Goal: Task Accomplishment & Management: Manage account settings

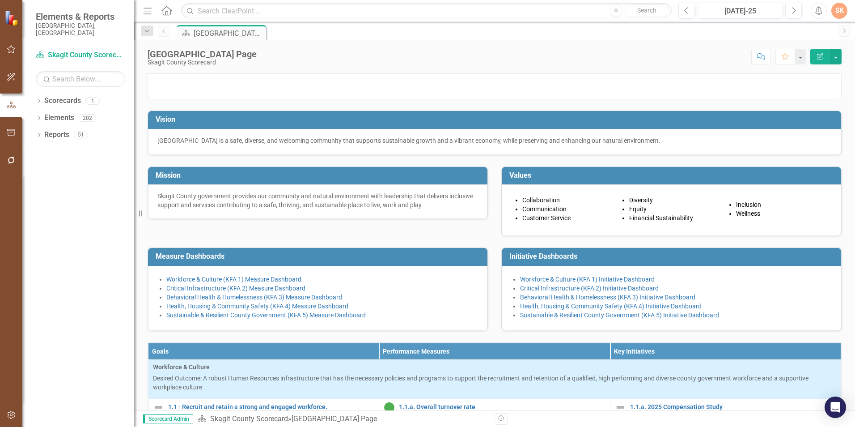
click at [94, 230] on div "Dropdown Scorecards 1 Skagit County Scorecard Dropdown Elements 202 Dropdown Go…" at bounding box center [78, 259] width 112 height 333
click at [88, 227] on div "Dropdown Scorecards 1 Skagit County Scorecard Dropdown Elements 202 Dropdown Go…" at bounding box center [78, 259] width 112 height 333
click at [13, 46] on icon "button" at bounding box center [11, 49] width 9 height 7
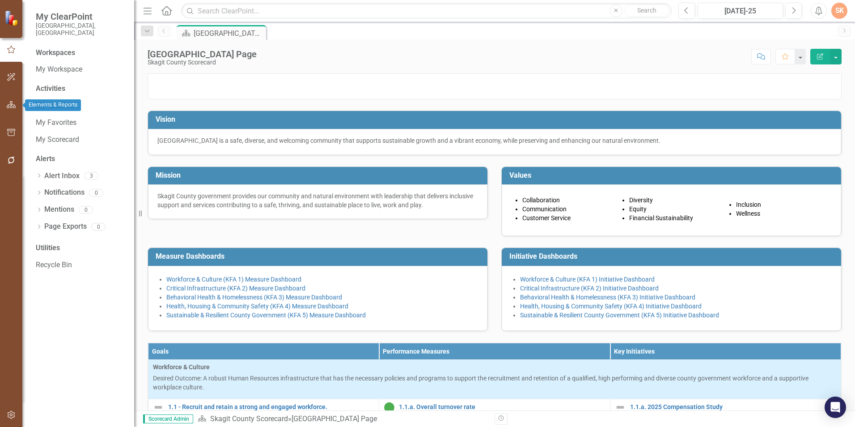
click at [9, 104] on icon "button" at bounding box center [11, 104] width 9 height 7
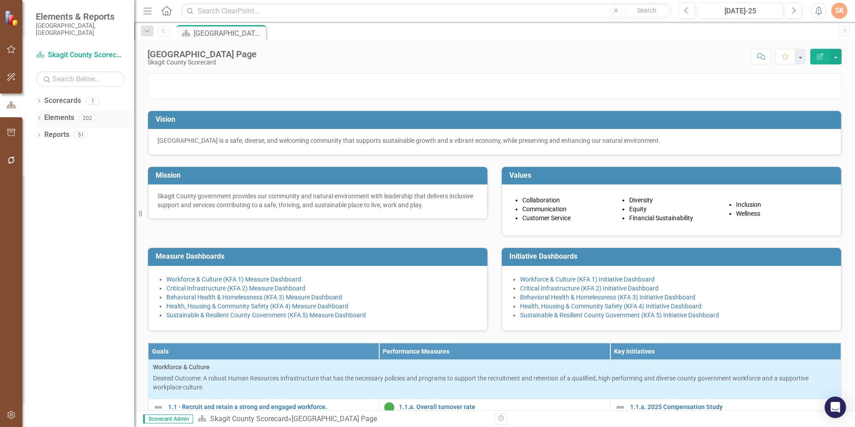
click at [59, 113] on link "Elements" at bounding box center [59, 118] width 30 height 10
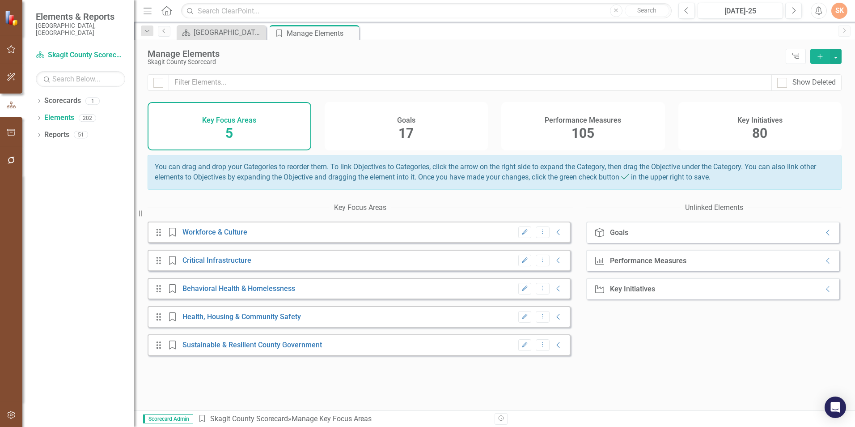
click at [750, 125] on div "Key Initiatives 80" at bounding box center [761, 126] width 164 height 48
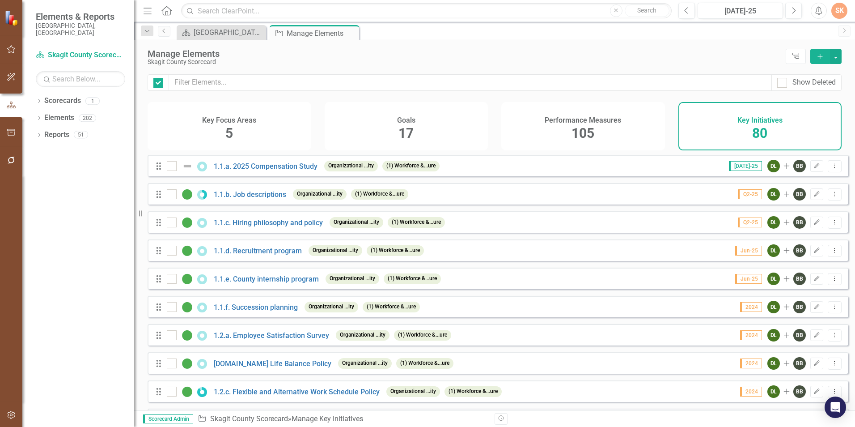
checkbox input "false"
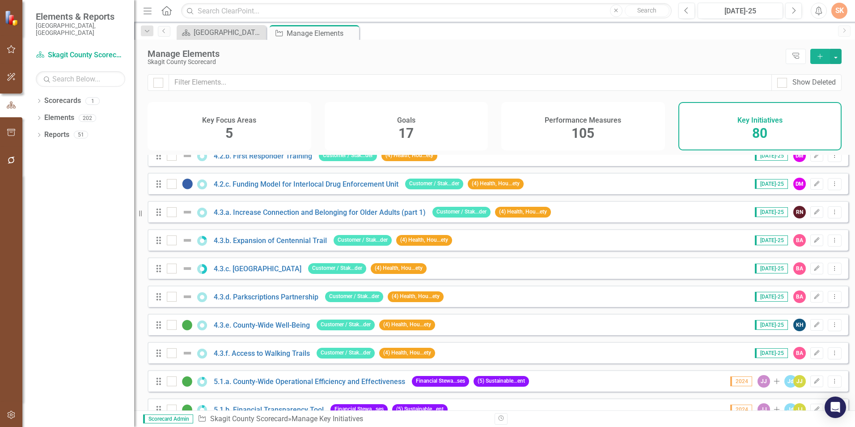
scroll to position [1252, 0]
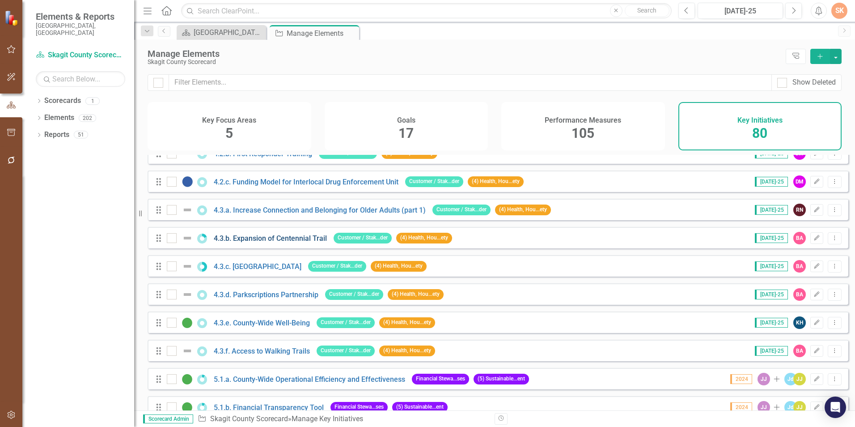
click at [264, 241] on link "4.3.b. Expansion of Centennial Trail" at bounding box center [270, 238] width 113 height 8
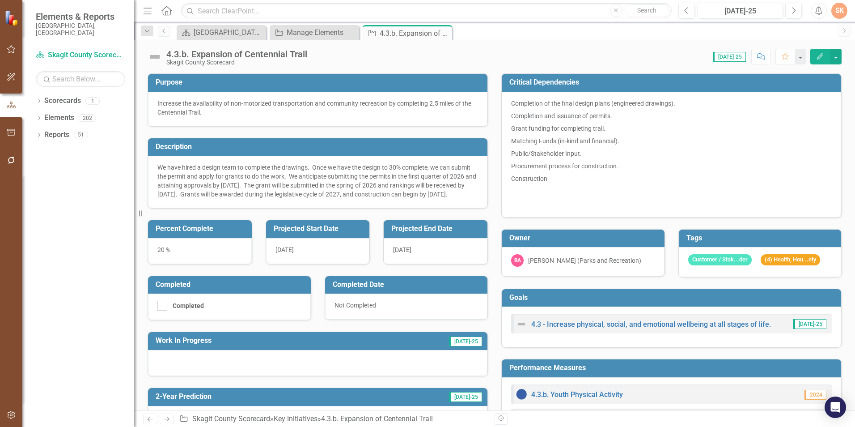
click at [339, 193] on p "We have hired a design team to complete the drawings. Once we have the design t…" at bounding box center [317, 181] width 321 height 36
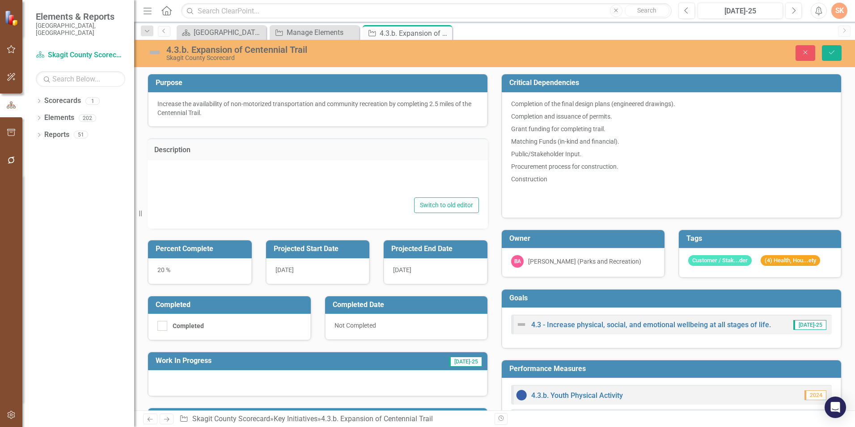
type textarea "<p>We have hired a design team to complete the drawings.&nbsp; Once we have the…"
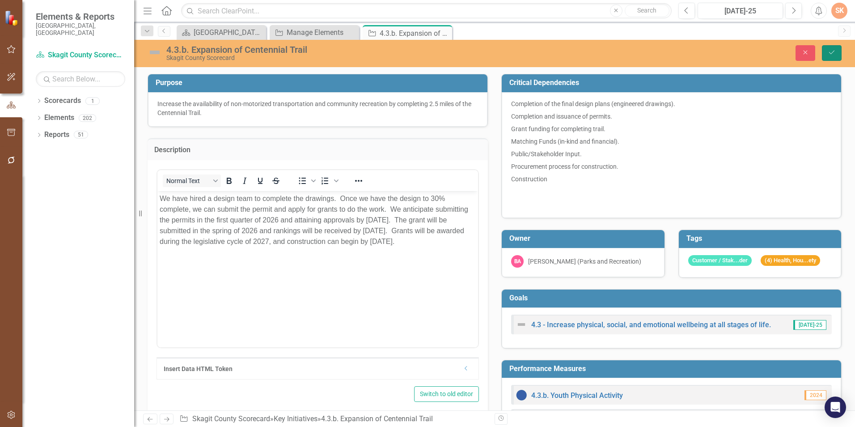
click at [831, 51] on icon "Save" at bounding box center [832, 52] width 8 height 6
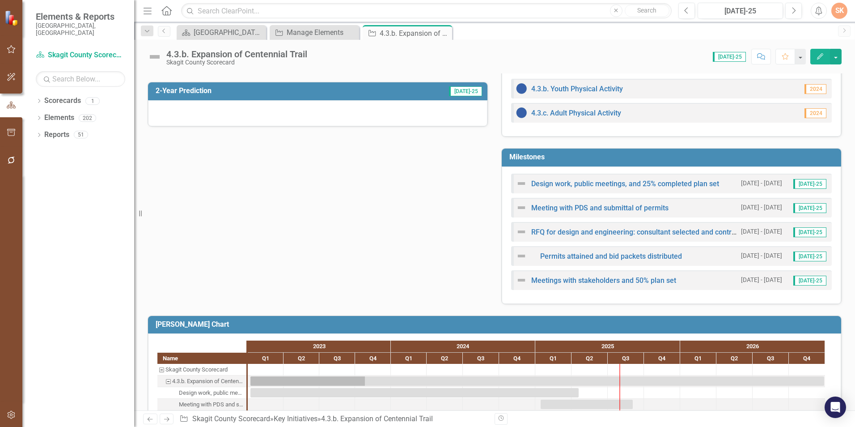
scroll to position [360, 0]
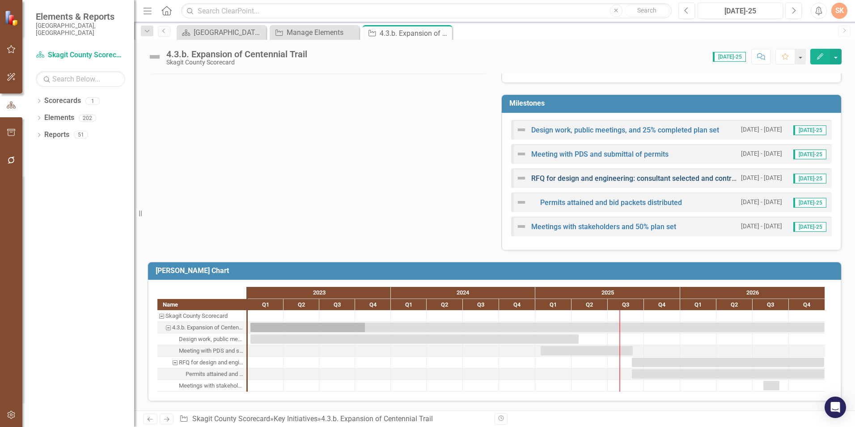
click at [664, 176] on link "RFQ for design and engineering: consultant selected and contract finalized" at bounding box center [650, 178] width 239 height 8
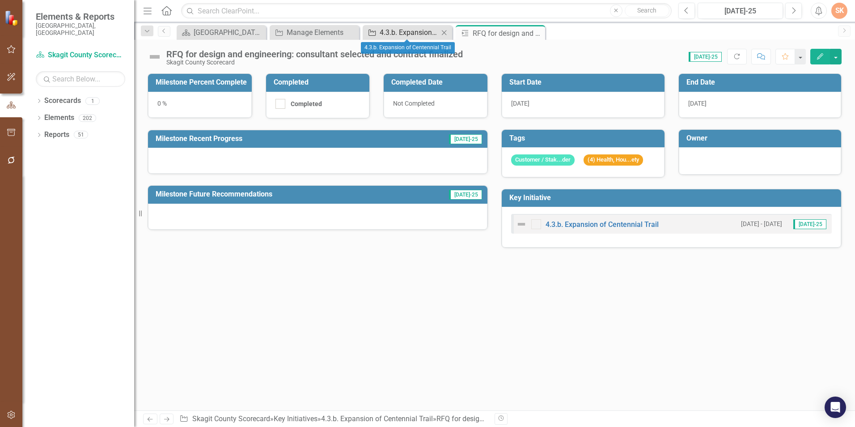
click at [416, 32] on div "4.3.b. Expansion of Centennial Trail" at bounding box center [409, 32] width 59 height 11
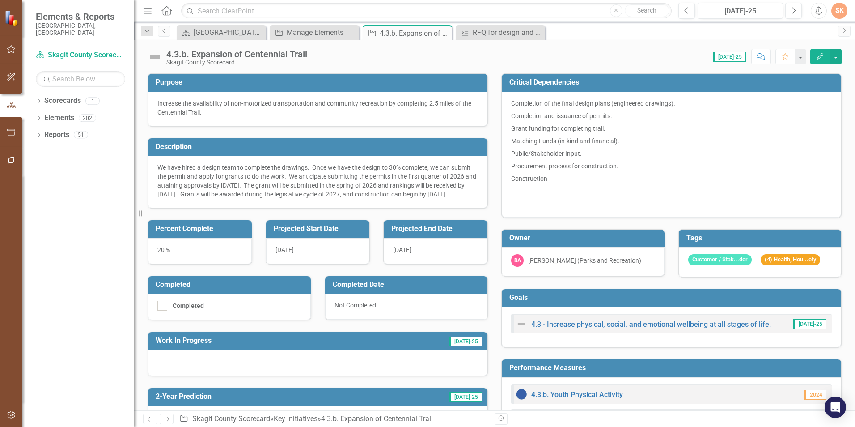
click at [441, 260] on div "[DATE]" at bounding box center [436, 251] width 104 height 26
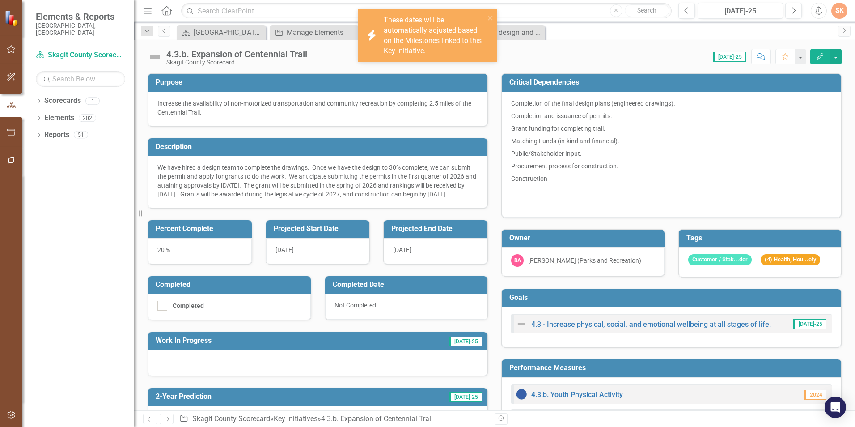
click at [441, 260] on div "[DATE]" at bounding box center [436, 251] width 104 height 26
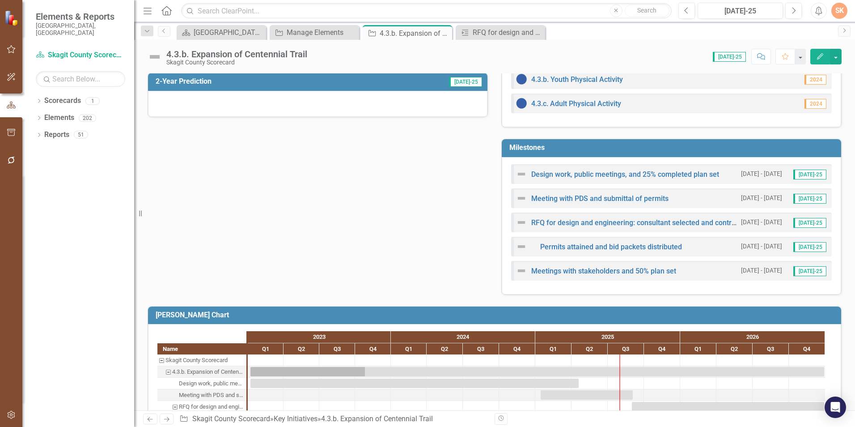
scroll to position [360, 0]
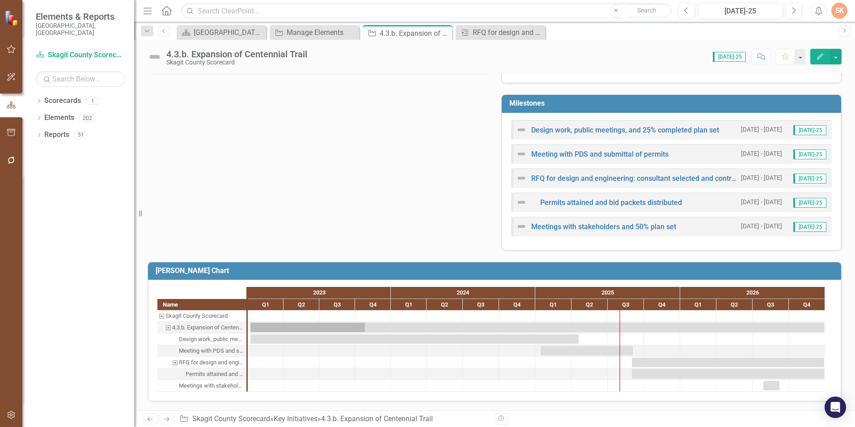
drag, startPoint x: 406, startPoint y: 187, endPoint x: 338, endPoint y: 199, distance: 69.1
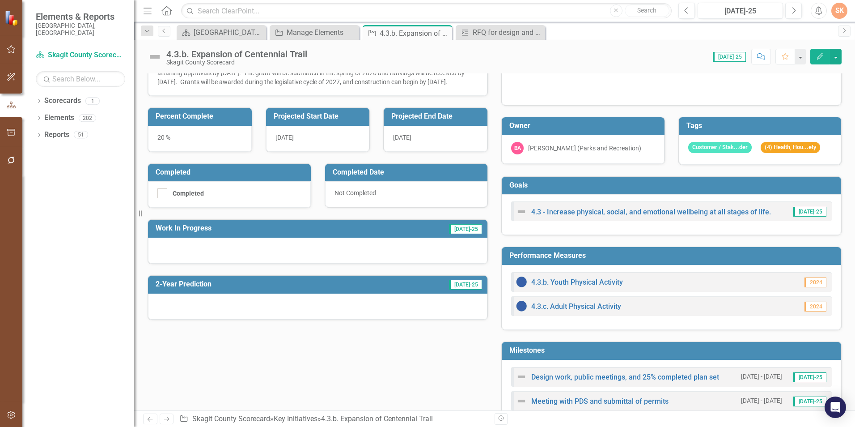
scroll to position [91, 0]
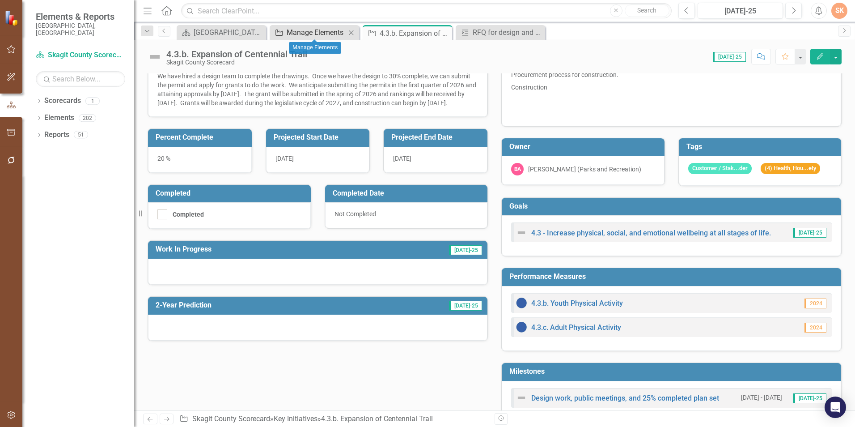
click at [330, 34] on div "Manage Elements" at bounding box center [316, 32] width 59 height 11
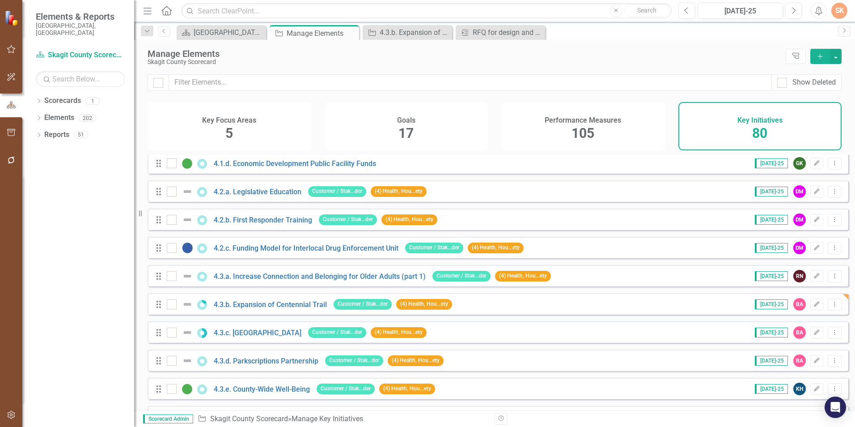
scroll to position [1208, 0]
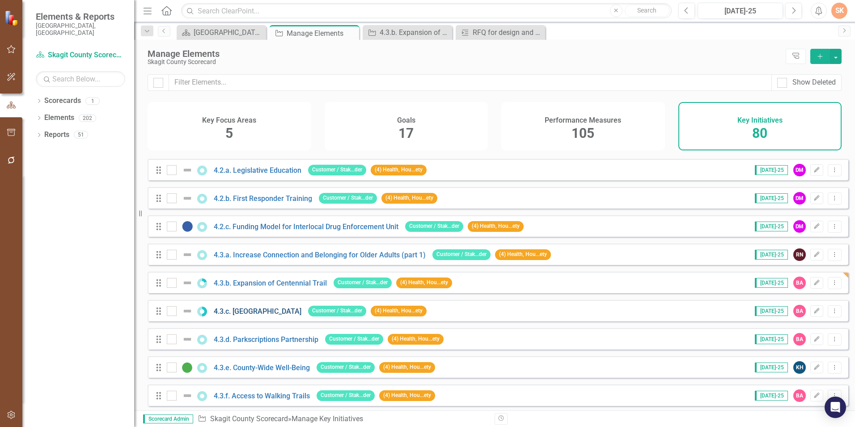
click at [261, 315] on link "4.3.c. [GEOGRAPHIC_DATA]" at bounding box center [258, 311] width 88 height 8
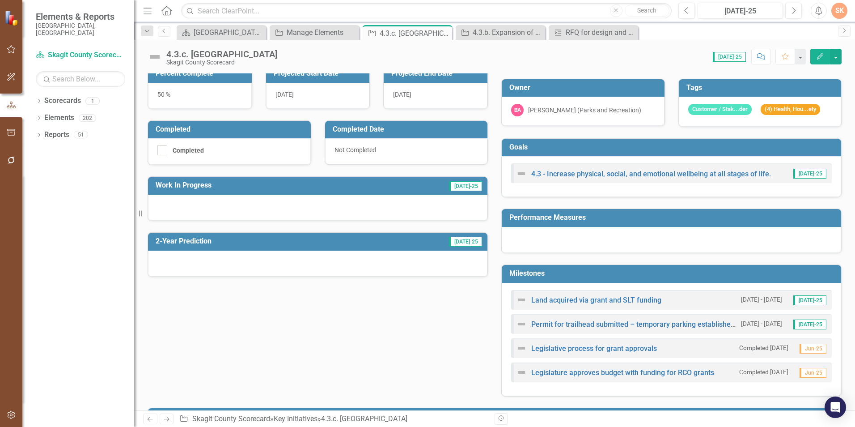
scroll to position [179, 0]
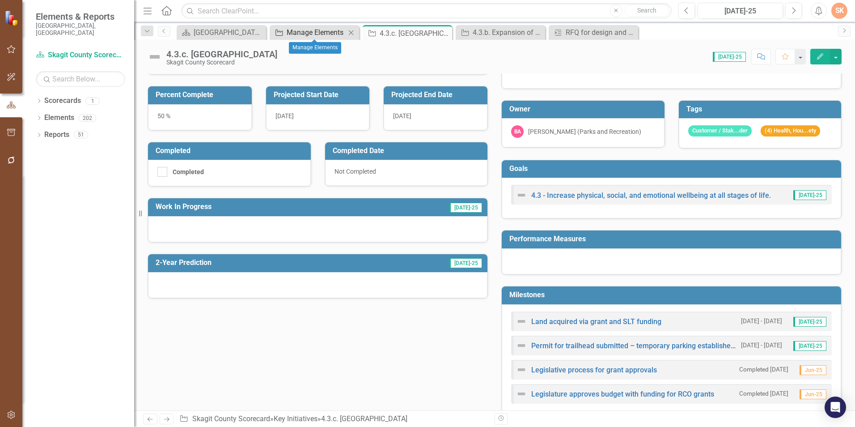
click at [328, 37] on div "Manage Elements" at bounding box center [316, 32] width 59 height 11
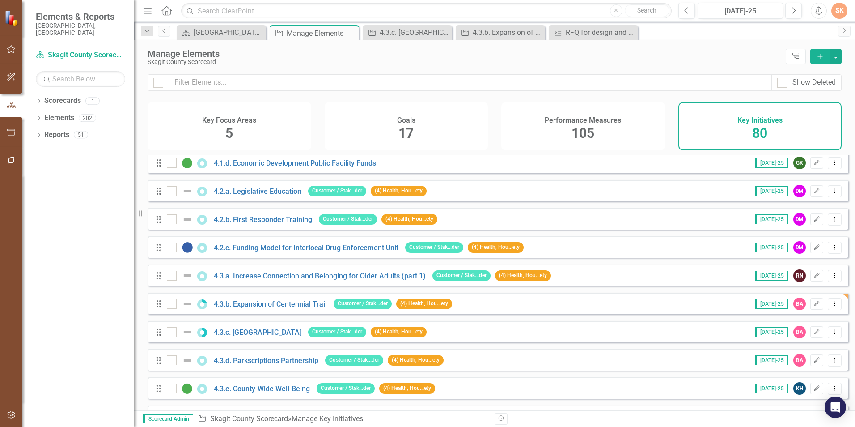
scroll to position [1208, 0]
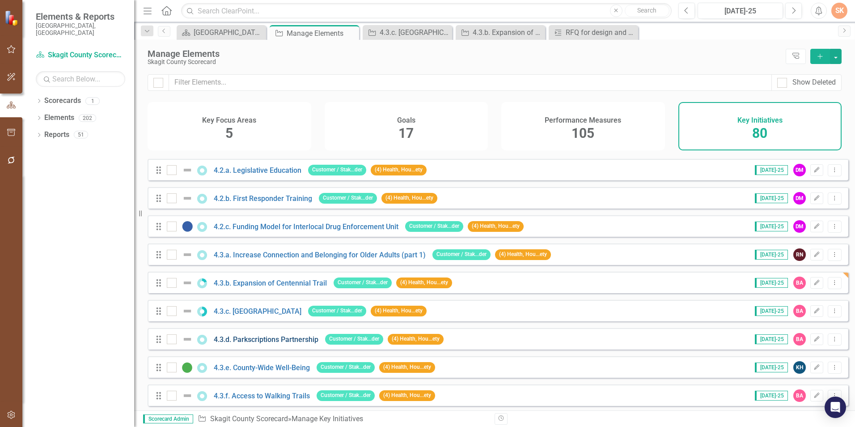
click at [267, 344] on link "4.3.d. Parkscriptions Partnership" at bounding box center [266, 339] width 105 height 8
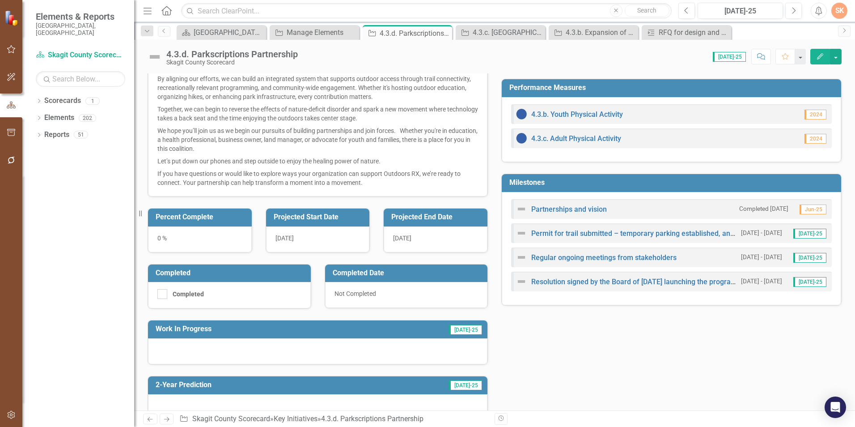
scroll to position [259, 0]
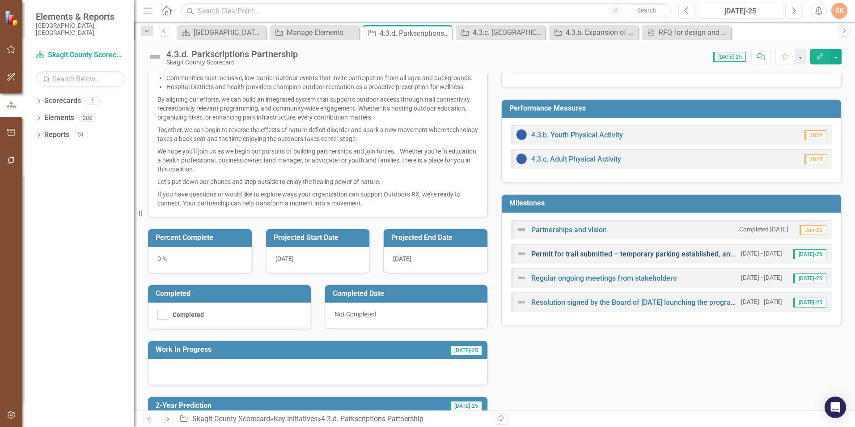
click at [621, 252] on link "Permit for trail submitted – temporary parking established, and park opened" at bounding box center [653, 254] width 245 height 8
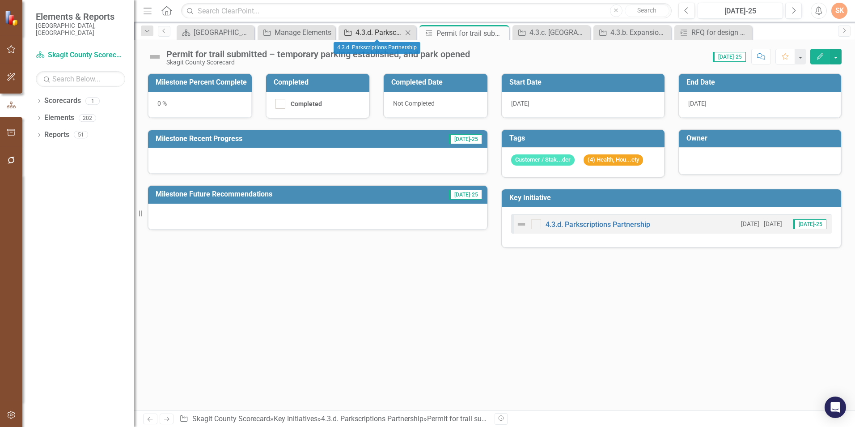
click at [391, 31] on div "4.3.d. Parkscriptions Partnership" at bounding box center [379, 32] width 47 height 11
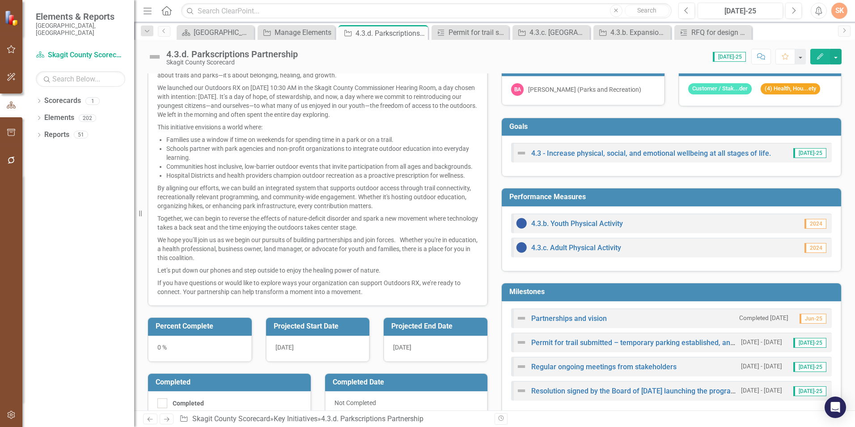
scroll to position [179, 0]
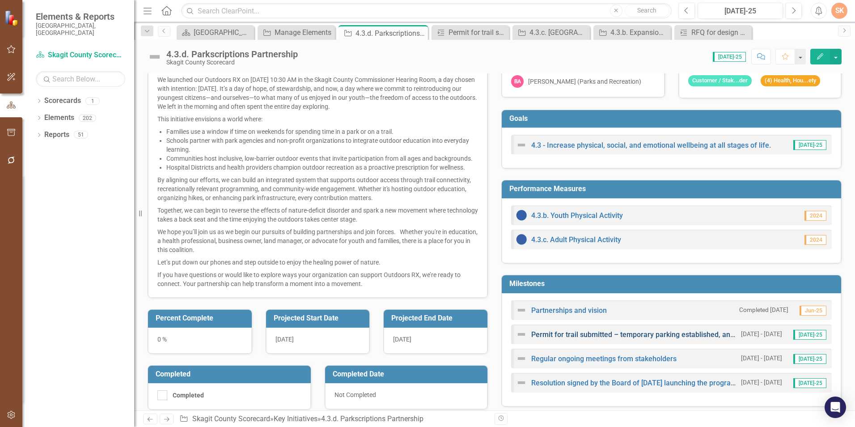
drag, startPoint x: 570, startPoint y: 331, endPoint x: 560, endPoint y: 336, distance: 10.4
click at [560, 336] on link "Permit for trail submitted – temporary parking established, and park opened" at bounding box center [653, 334] width 245 height 8
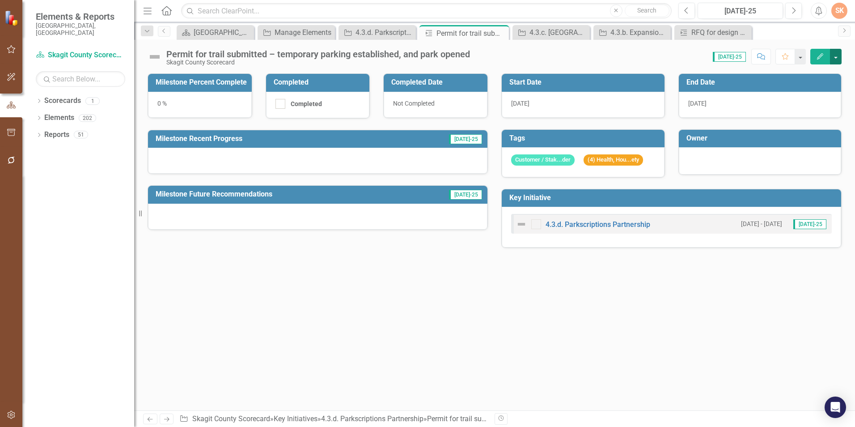
click at [836, 59] on button "button" at bounding box center [836, 57] width 12 height 16
click at [693, 61] on div "Score: N/A [DATE]-25 Completed Comment Favorite Edit" at bounding box center [658, 56] width 367 height 15
click at [839, 56] on button "button" at bounding box center [836, 57] width 12 height 16
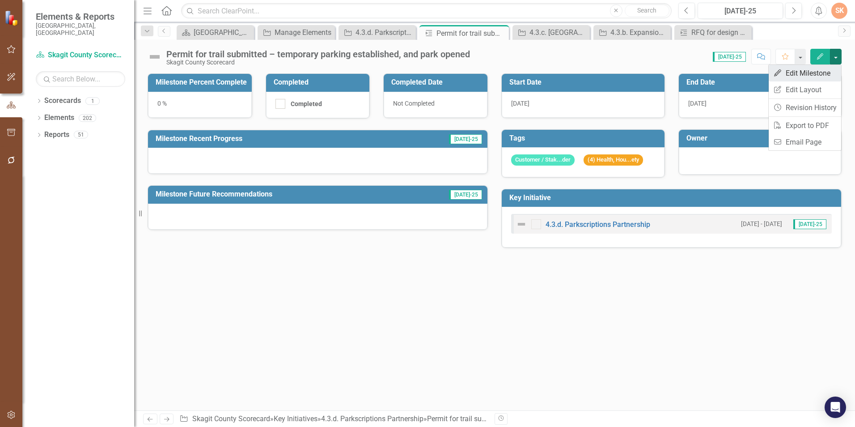
click at [820, 71] on link "Edit Edit Milestone" at bounding box center [805, 73] width 72 height 17
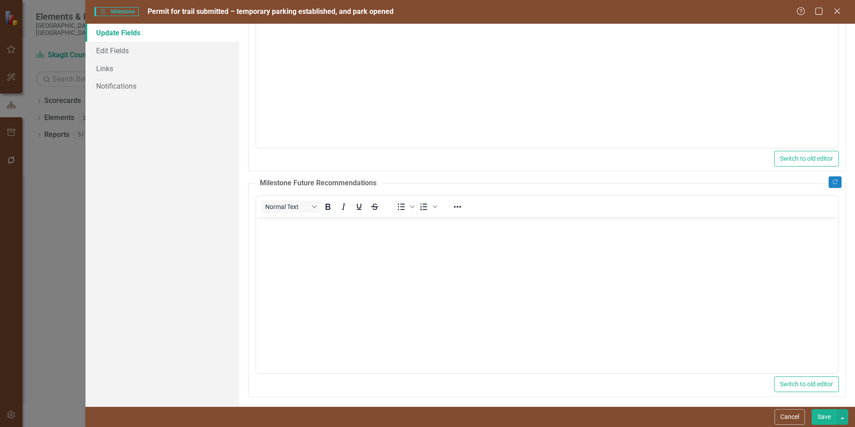
scroll to position [178, 0]
click at [844, 414] on button "button" at bounding box center [843, 417] width 12 height 16
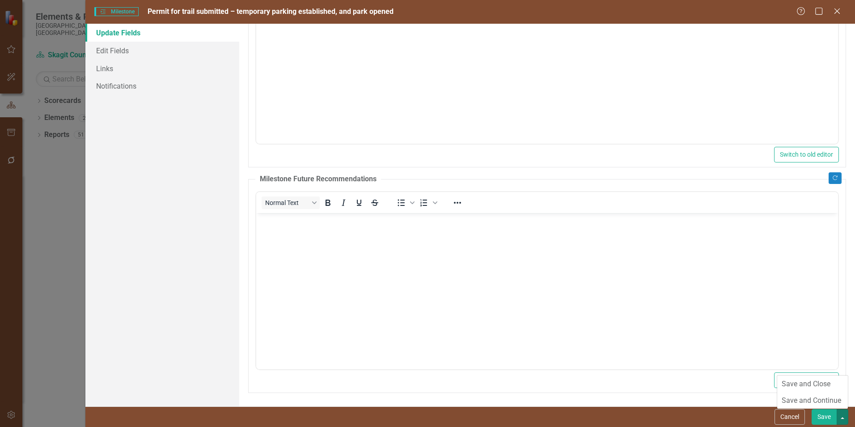
click at [838, 331] on fieldset "Milestone Future Recommendations Normal Text To open the popup, press Shift+Ent…" at bounding box center [547, 283] width 598 height 219
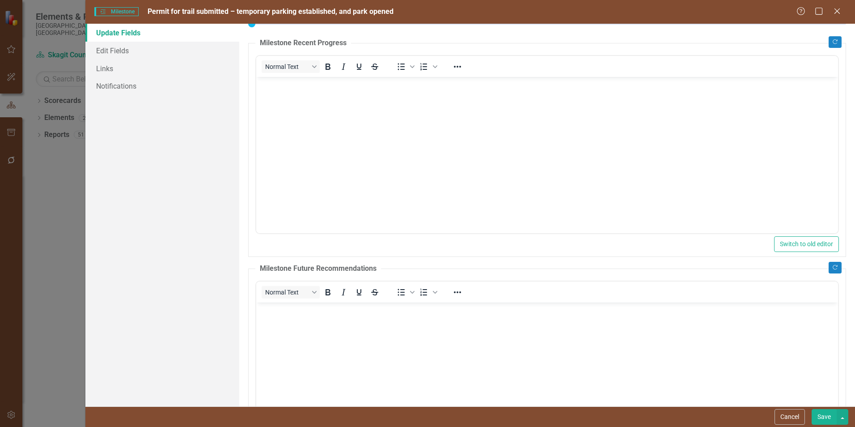
scroll to position [0, 0]
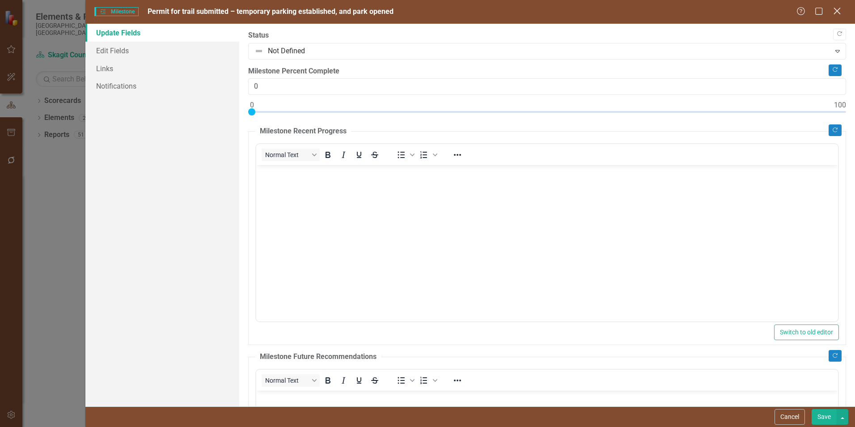
click at [839, 10] on icon at bounding box center [837, 11] width 7 height 7
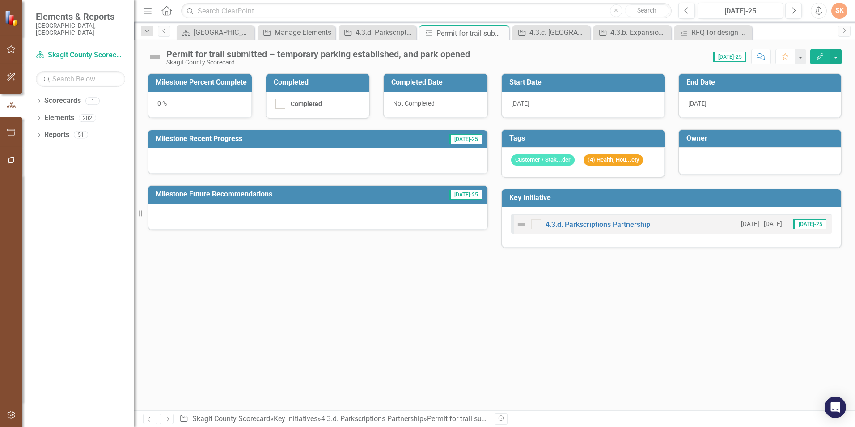
drag, startPoint x: 500, startPoint y: 34, endPoint x: 505, endPoint y: 51, distance: 17.7
click at [0, 0] on icon at bounding box center [0, 0] width 0 height 0
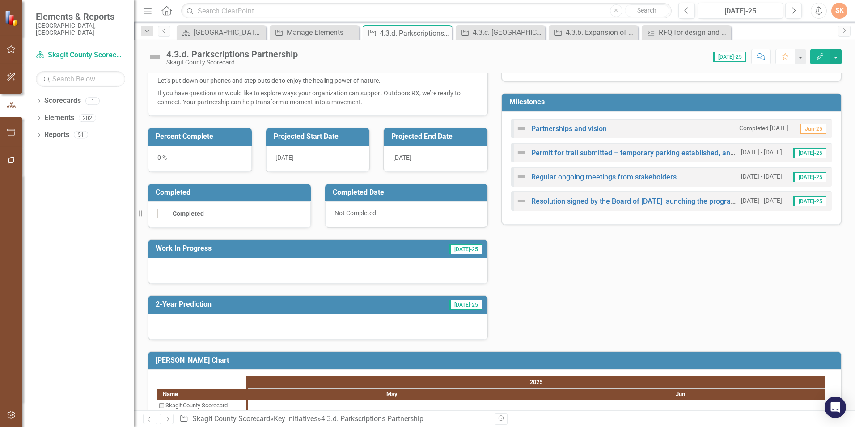
scroll to position [349, 0]
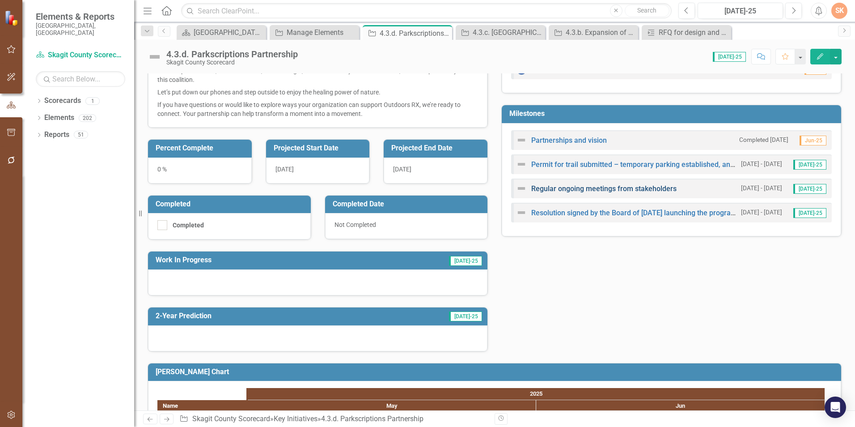
click at [576, 191] on link "Regular ongoing meetings from stakeholders" at bounding box center [603, 188] width 145 height 8
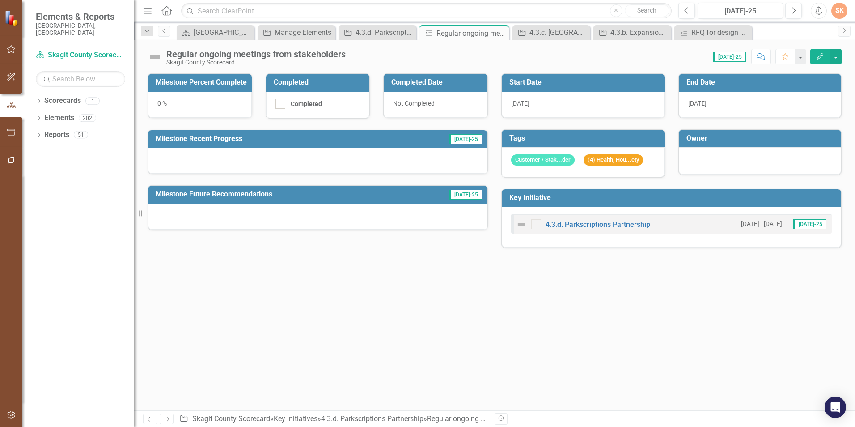
click at [187, 102] on div "0 %" at bounding box center [200, 105] width 104 height 26
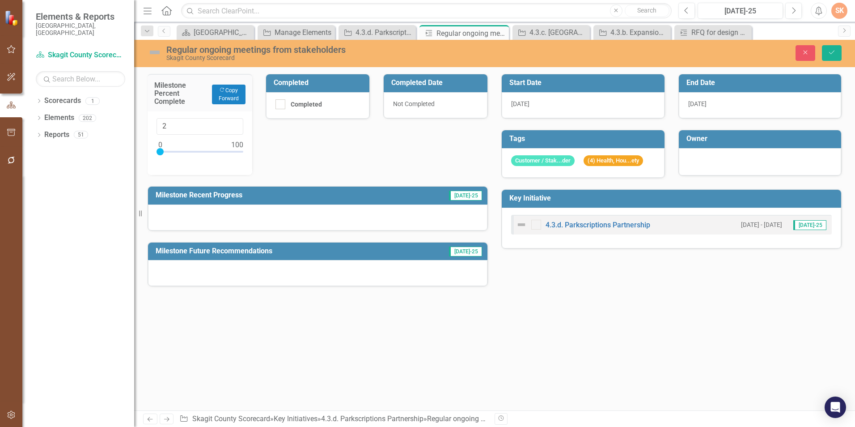
type input "0"
drag, startPoint x: 160, startPoint y: 153, endPoint x: 153, endPoint y: 165, distance: 14.0
click at [149, 157] on div "0" at bounding box center [200, 143] width 105 height 64
click at [834, 53] on icon "Save" at bounding box center [832, 52] width 8 height 6
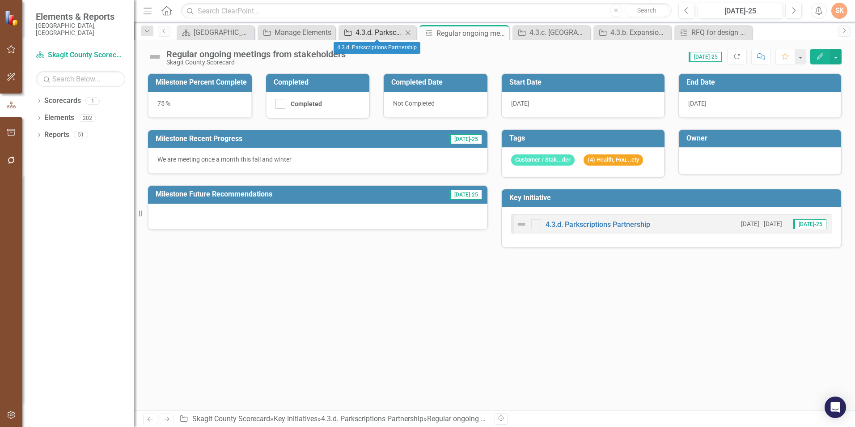
click at [381, 33] on div "4.3.d. Parkscriptions Partnership" at bounding box center [379, 32] width 47 height 11
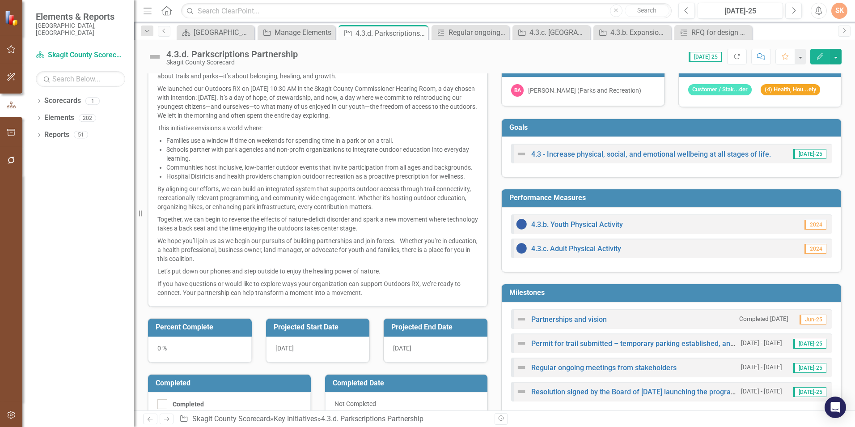
scroll to position [125, 0]
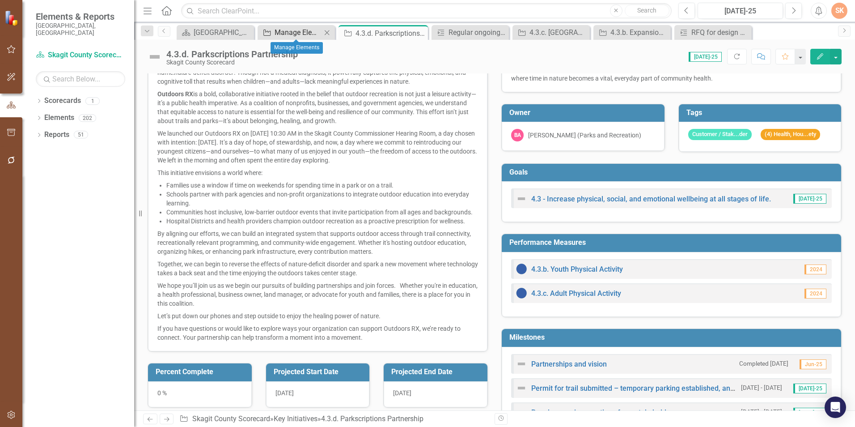
click at [307, 34] on div "Manage Elements" at bounding box center [298, 32] width 47 height 11
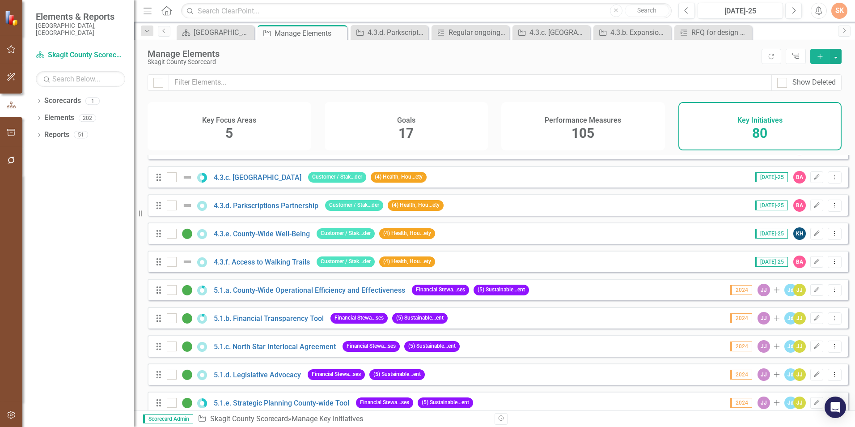
scroll to position [1342, 0]
click at [284, 266] on link "4.3.f. Access to Walking Trails" at bounding box center [262, 261] width 96 height 8
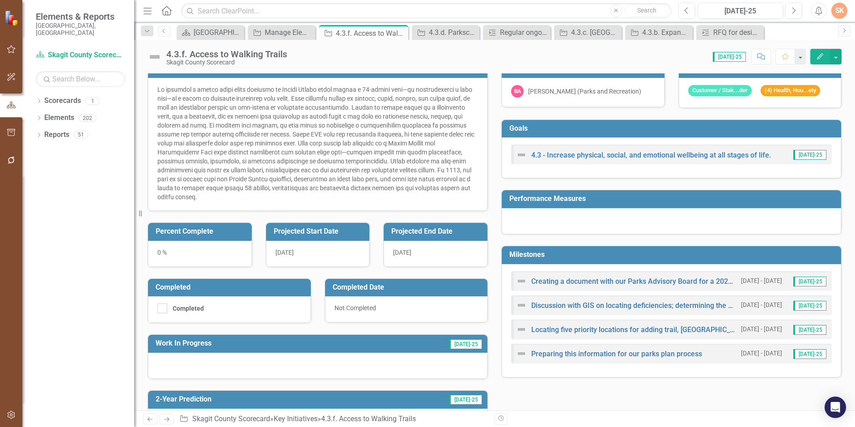
scroll to position [89, 0]
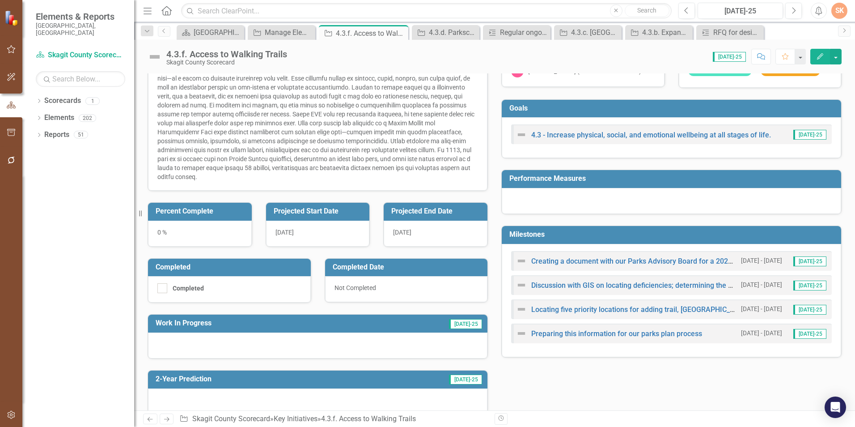
click at [540, 389] on div "Purpose Develop and implement a plan to measure access to walking trails Descri…" at bounding box center [495, 194] width 708 height 442
click at [612, 385] on div "Purpose Develop and implement a plan to measure access to walking trails Descri…" at bounding box center [495, 194] width 708 height 442
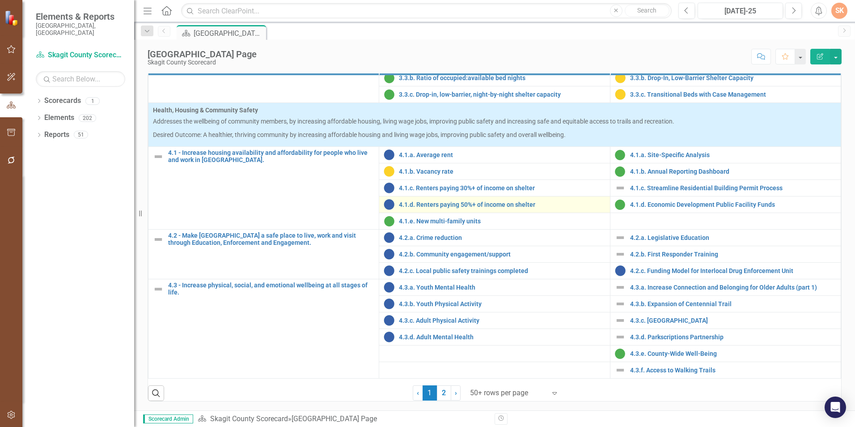
scroll to position [360, 0]
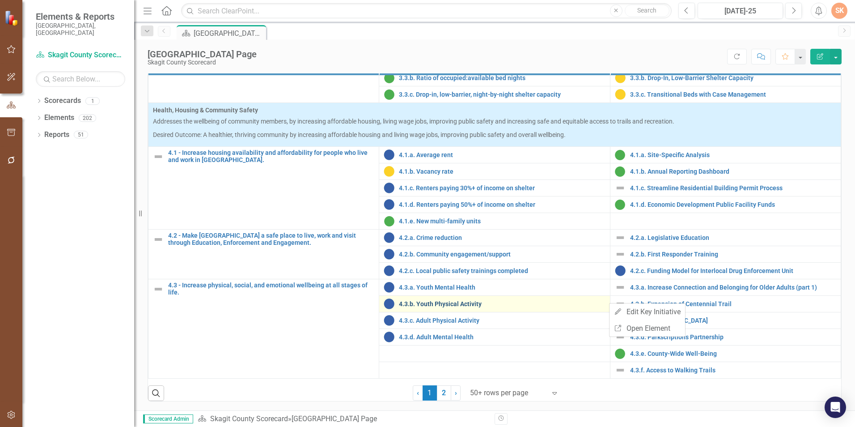
click at [596, 304] on link "4.3.b. Youth Physical Activity" at bounding box center [502, 304] width 206 height 7
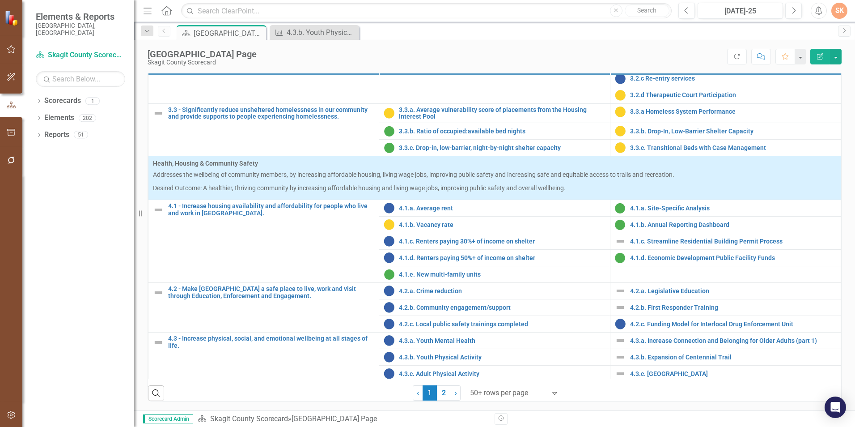
scroll to position [716, 0]
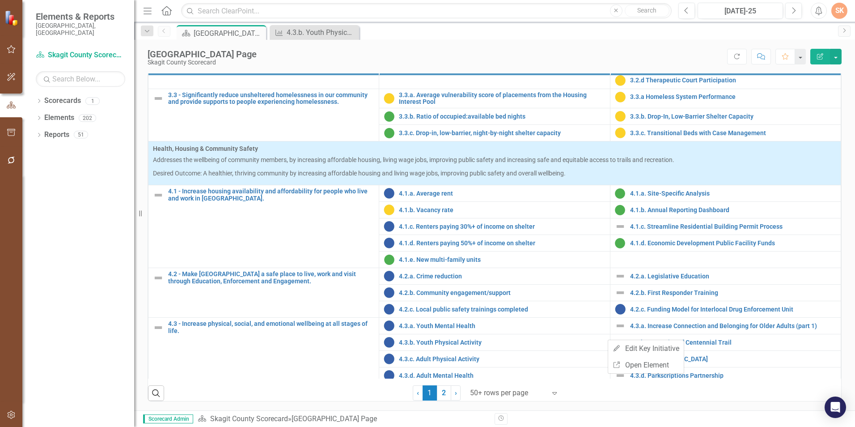
click at [844, 364] on div "Vision Skagit County is a safe, diverse, and welcoming community that supports …" at bounding box center [494, 94] width 721 height 632
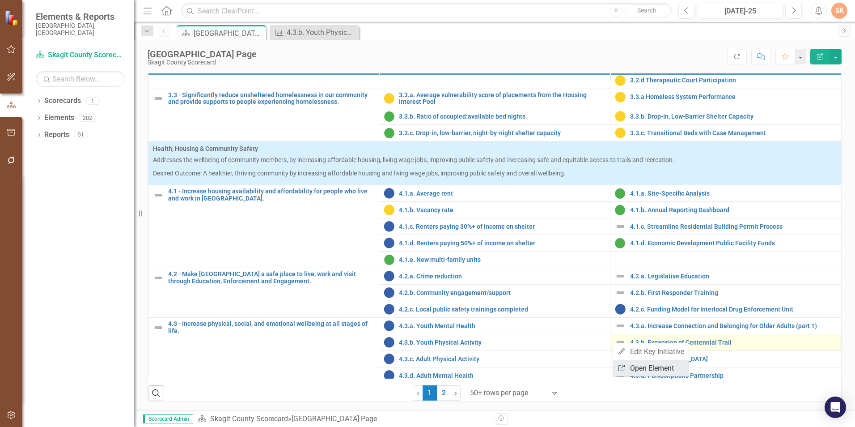
click at [623, 372] on link "Link Open Element" at bounding box center [651, 368] width 76 height 17
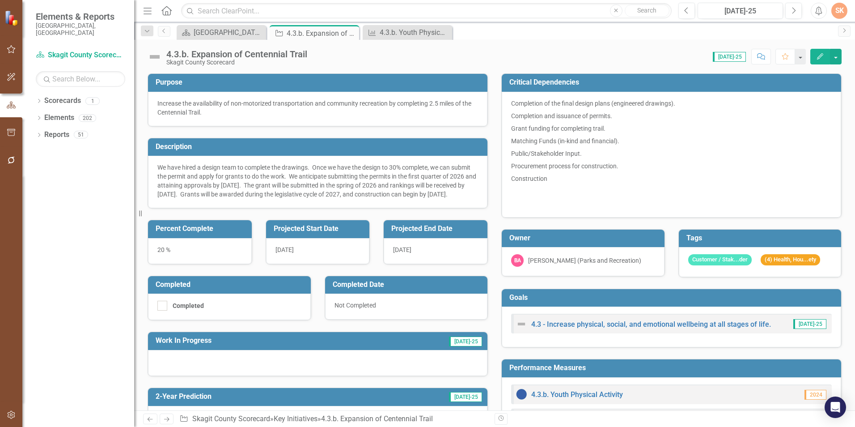
click at [151, 55] on img at bounding box center [155, 57] width 14 height 14
drag, startPoint x: 151, startPoint y: 55, endPoint x: 156, endPoint y: 51, distance: 6.4
drag, startPoint x: 156, startPoint y: 51, endPoint x: 367, endPoint y: 52, distance: 211.1
click at [367, 52] on div "Score: 0.00 Jul-25 Completed Comment Favorite Edit" at bounding box center [577, 56] width 530 height 15
drag, startPoint x: 156, startPoint y: 58, endPoint x: 332, endPoint y: 58, distance: 175.8
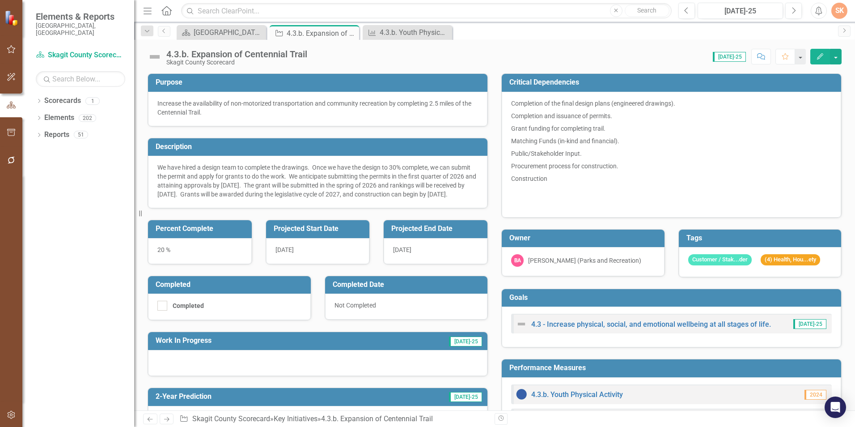
click at [361, 55] on div "Score: 0.00 Jul-25 Completed Comment Favorite Edit" at bounding box center [577, 56] width 530 height 15
click at [157, 58] on img at bounding box center [155, 57] width 14 height 14
drag, startPoint x: 157, startPoint y: 58, endPoint x: 386, endPoint y: 50, distance: 229.6
click at [386, 50] on div "Score: 0.00 Jul-25 Completed Comment Favorite Edit" at bounding box center [577, 56] width 530 height 15
drag, startPoint x: 181, startPoint y: 52, endPoint x: 160, endPoint y: 56, distance: 21.4
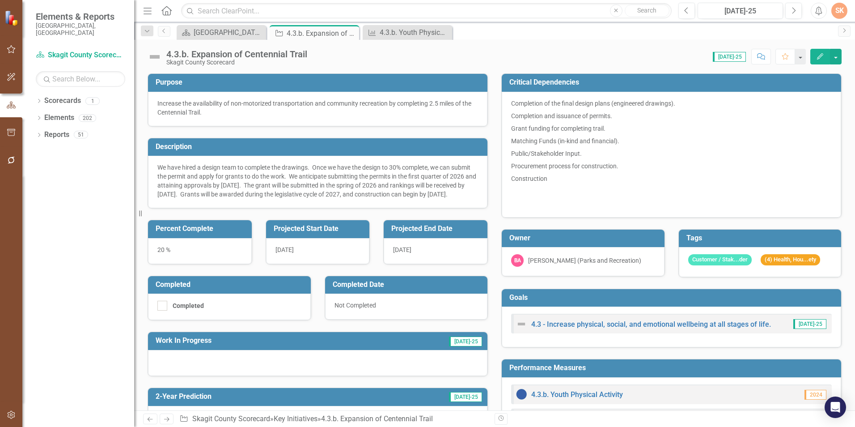
drag, startPoint x: 160, startPoint y: 56, endPoint x: 154, endPoint y: 55, distance: 6.0
click at [154, 55] on img at bounding box center [155, 57] width 14 height 14
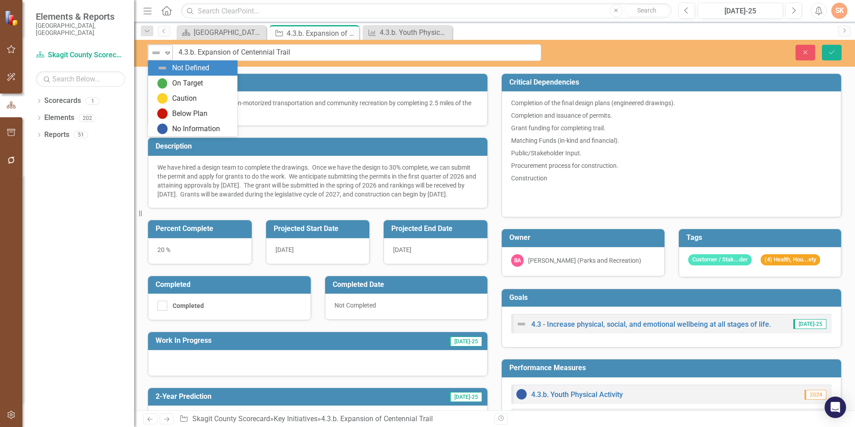
click at [168, 51] on icon "Expand" at bounding box center [167, 52] width 9 height 7
click at [181, 78] on div "On Target" at bounding box center [187, 83] width 31 height 10
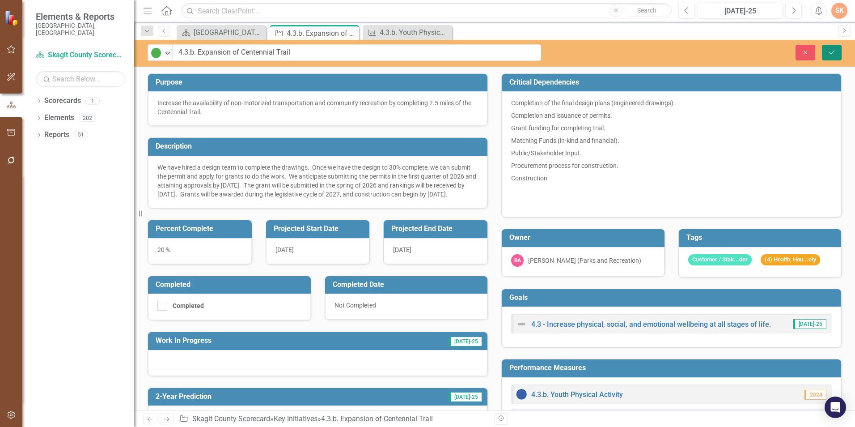
click at [833, 59] on button "Save" at bounding box center [832, 53] width 20 height 16
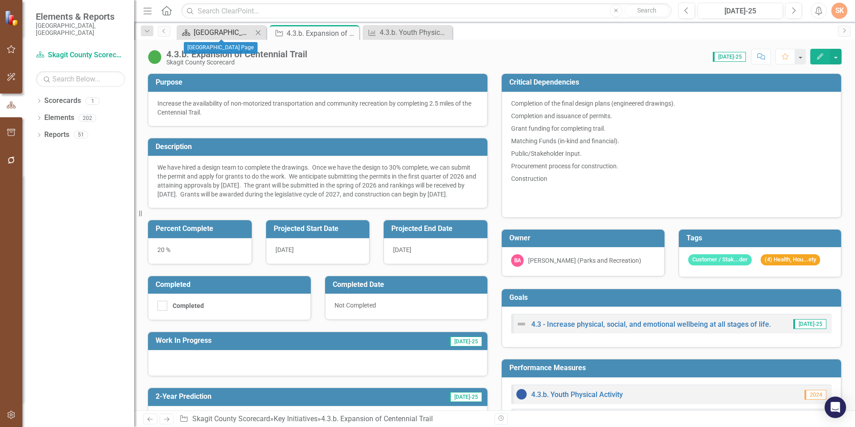
click at [226, 30] on div "[GEOGRAPHIC_DATA] Page" at bounding box center [223, 32] width 59 height 11
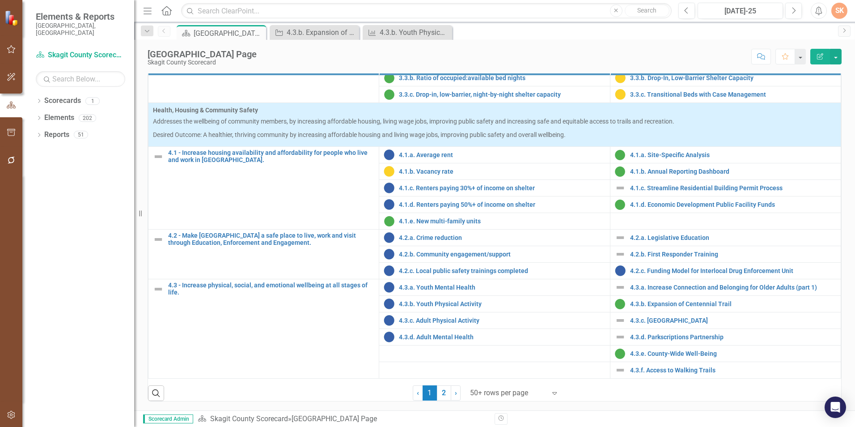
scroll to position [360, 0]
click at [615, 319] on img at bounding box center [620, 320] width 11 height 11
click at [615, 322] on img at bounding box center [620, 320] width 11 height 11
click at [645, 320] on link "4.3.c. [GEOGRAPHIC_DATA]" at bounding box center [733, 320] width 206 height 7
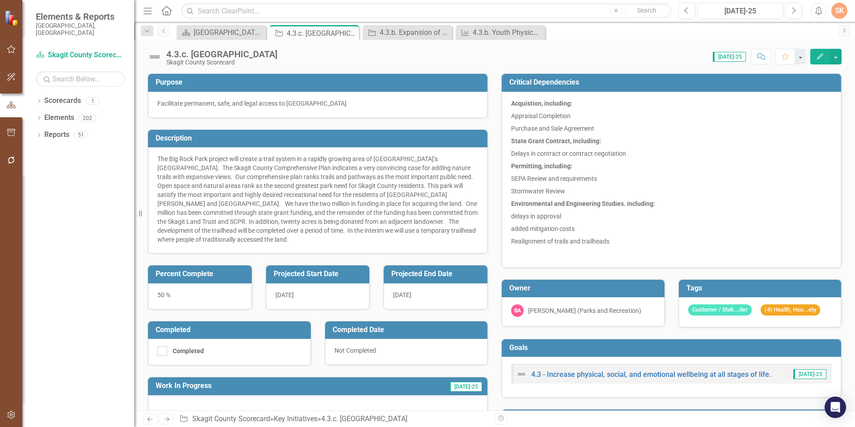
click at [178, 57] on div "4.3.c. [GEOGRAPHIC_DATA]" at bounding box center [221, 54] width 111 height 10
drag, startPoint x: 172, startPoint y: 52, endPoint x: 156, endPoint y: 55, distance: 16.4
click at [156, 55] on img at bounding box center [155, 57] width 14 height 14
click at [180, 57] on div "4.3.c. [GEOGRAPHIC_DATA]" at bounding box center [221, 54] width 111 height 10
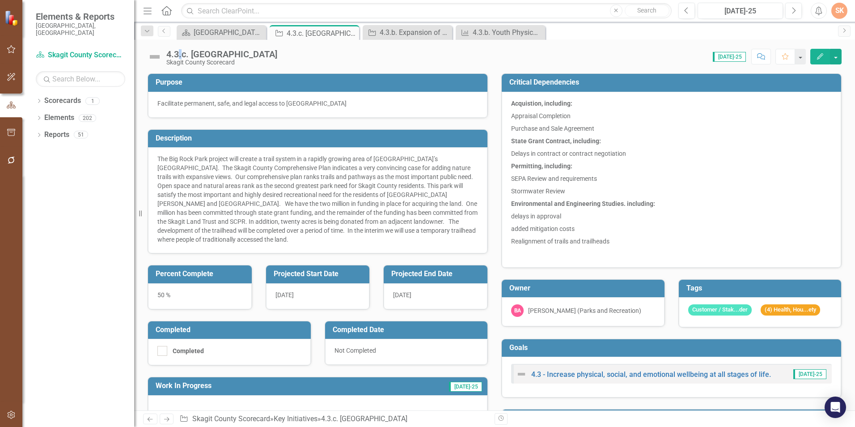
click at [180, 57] on div "4.3.c. [GEOGRAPHIC_DATA]" at bounding box center [221, 54] width 111 height 10
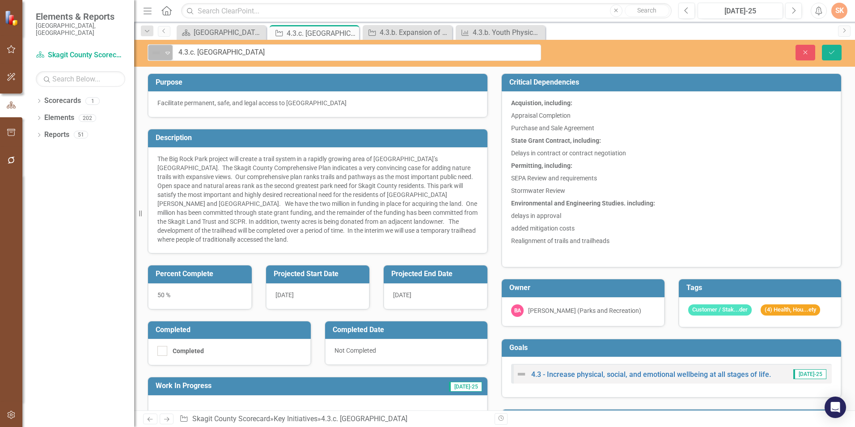
click at [165, 52] on icon "Expand" at bounding box center [167, 52] width 9 height 7
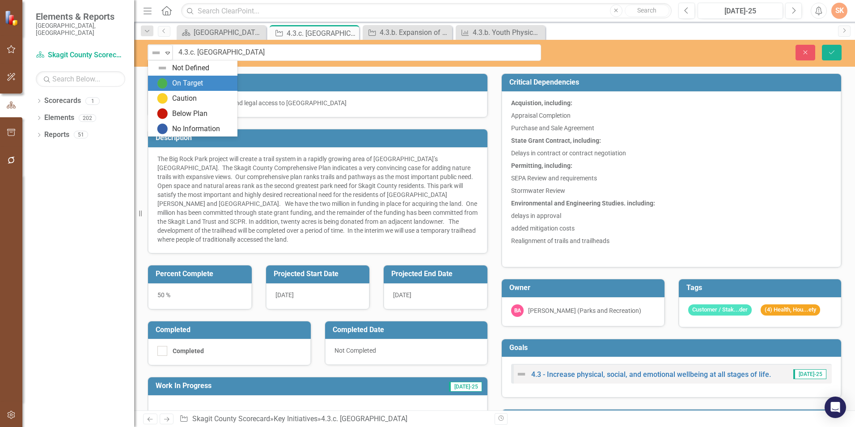
click at [178, 86] on div "On Target" at bounding box center [187, 83] width 31 height 10
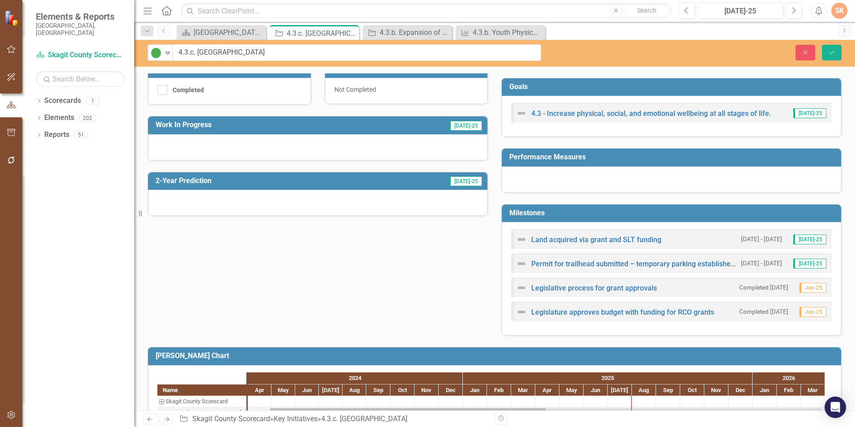
scroll to position [335, 0]
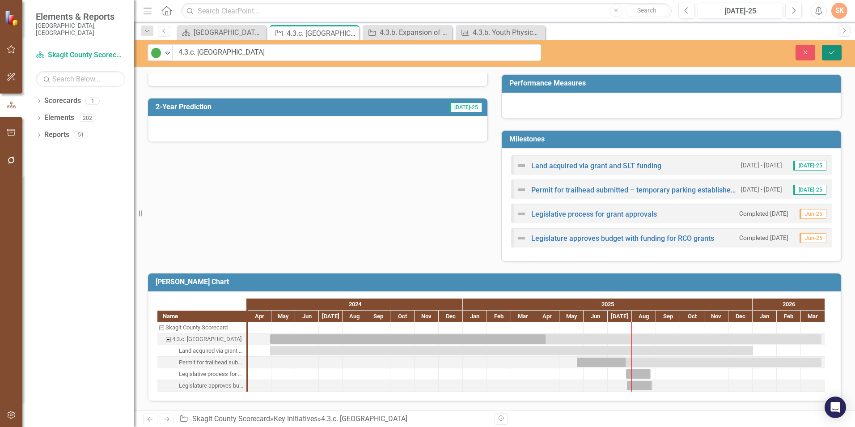
click at [832, 54] on icon "Save" at bounding box center [832, 52] width 8 height 6
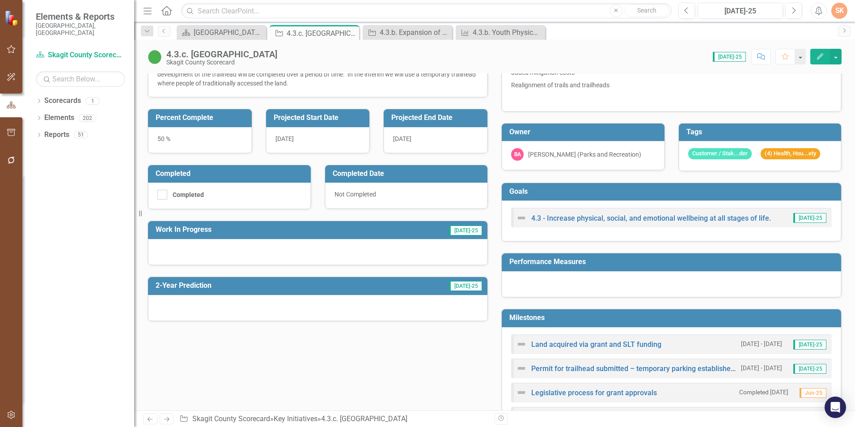
scroll to position [0, 0]
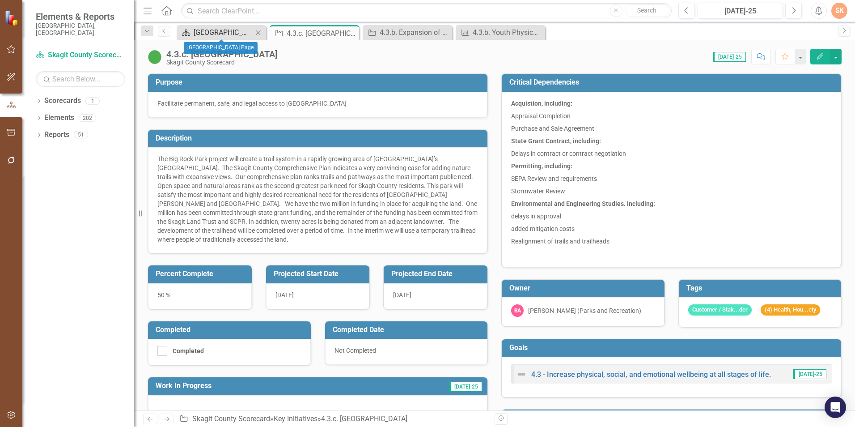
click at [229, 27] on div "[GEOGRAPHIC_DATA] Page" at bounding box center [223, 32] width 59 height 11
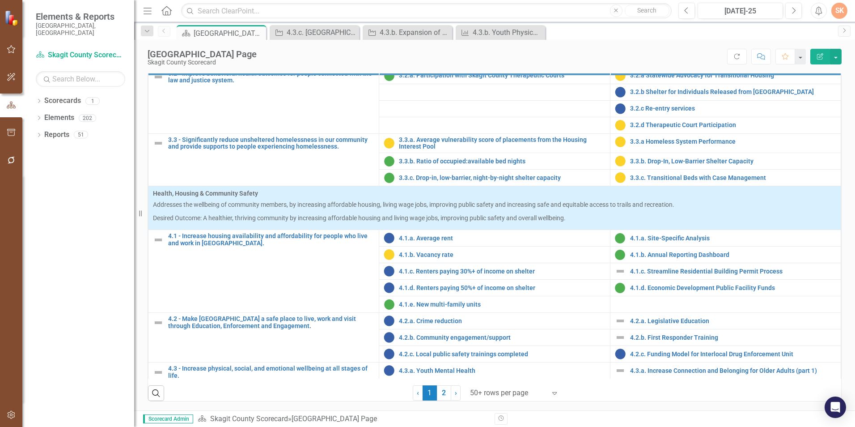
scroll to position [716, 0]
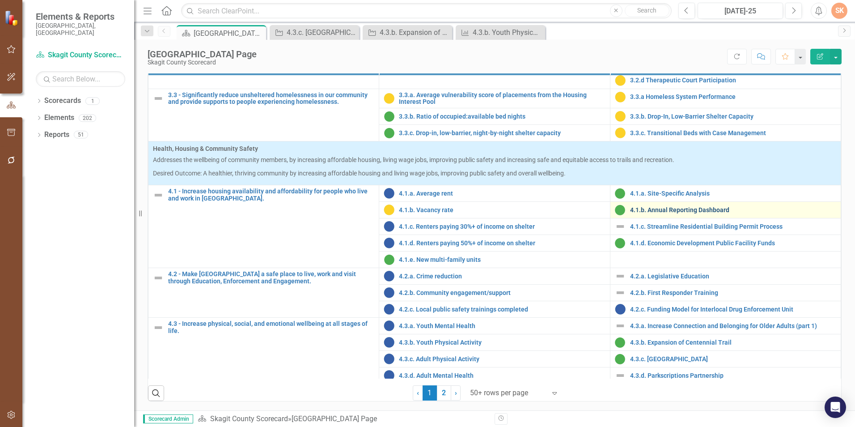
click at [630, 210] on link "4.1.b. Annual Reporting Dashboard" at bounding box center [733, 210] width 206 height 7
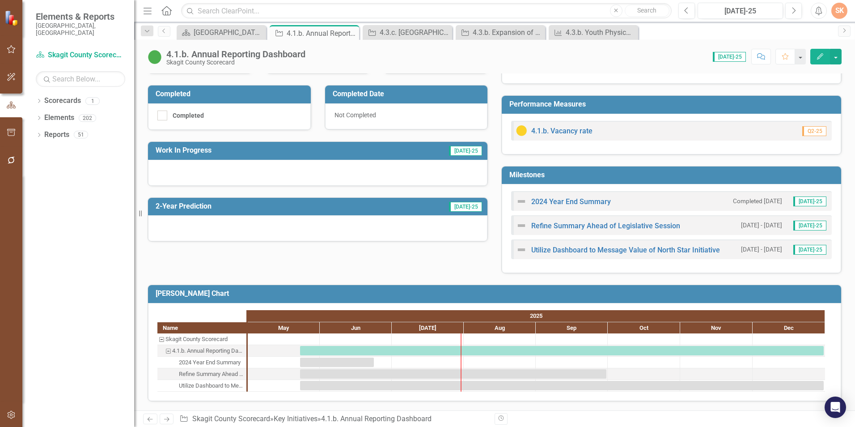
scroll to position [174, 0]
